Goal: Find specific page/section: Find specific page/section

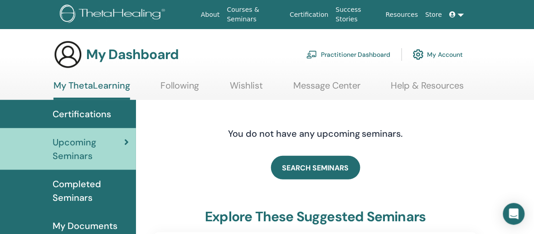
click at [92, 115] on span "Certifications" at bounding box center [82, 114] width 58 height 14
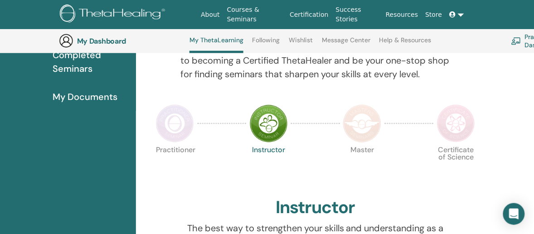
scroll to position [137, 0]
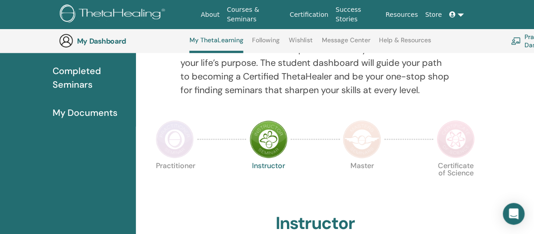
click at [165, 147] on img at bounding box center [175, 139] width 38 height 38
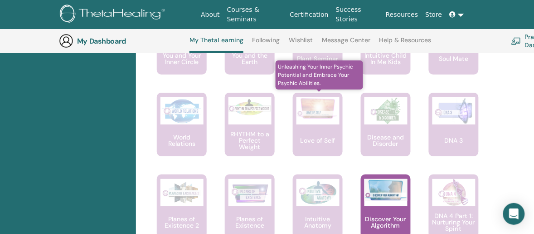
scroll to position [704, 0]
